Goal: Navigation & Orientation: Find specific page/section

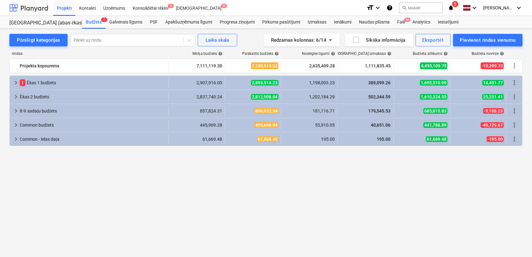
click at [35, 9] on div at bounding box center [28, 8] width 39 height 16
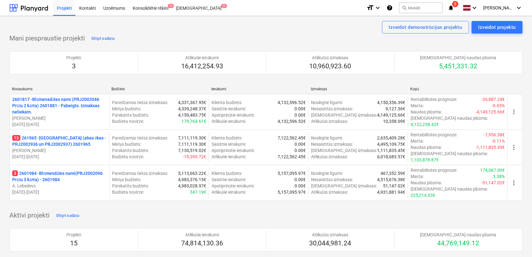
click at [454, 4] on span "5" at bounding box center [455, 4] width 6 height 6
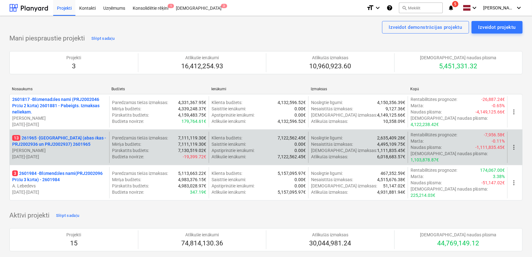
click at [75, 147] on p "[PERSON_NAME]" at bounding box center [59, 150] width 94 height 6
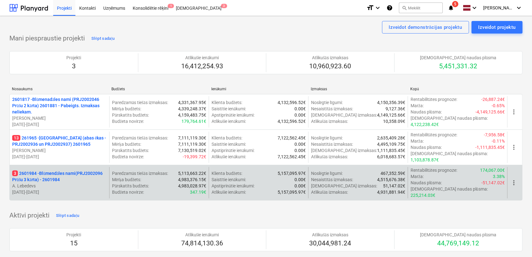
click at [70, 171] on p "3 2601984 - Blūmendāles nami(PRJ2002096 Prūšu 3 kārta) - 2601984" at bounding box center [59, 176] width 94 height 13
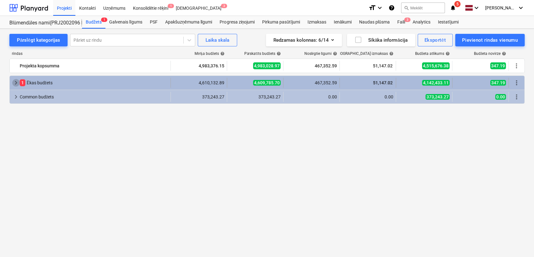
click at [14, 84] on span "keyboard_arrow_right" at bounding box center [16, 83] width 8 height 8
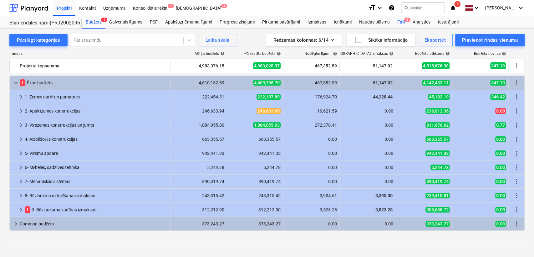
click at [399, 21] on div "Faili 3" at bounding box center [400, 22] width 15 height 13
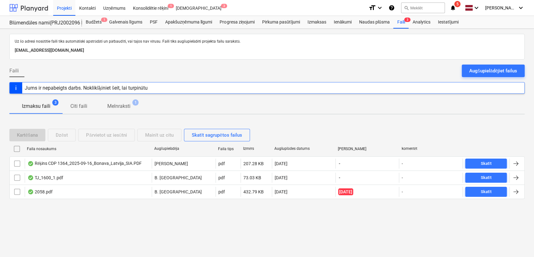
click at [40, 7] on div at bounding box center [28, 8] width 39 height 16
